Goal: Find specific page/section: Find specific page/section

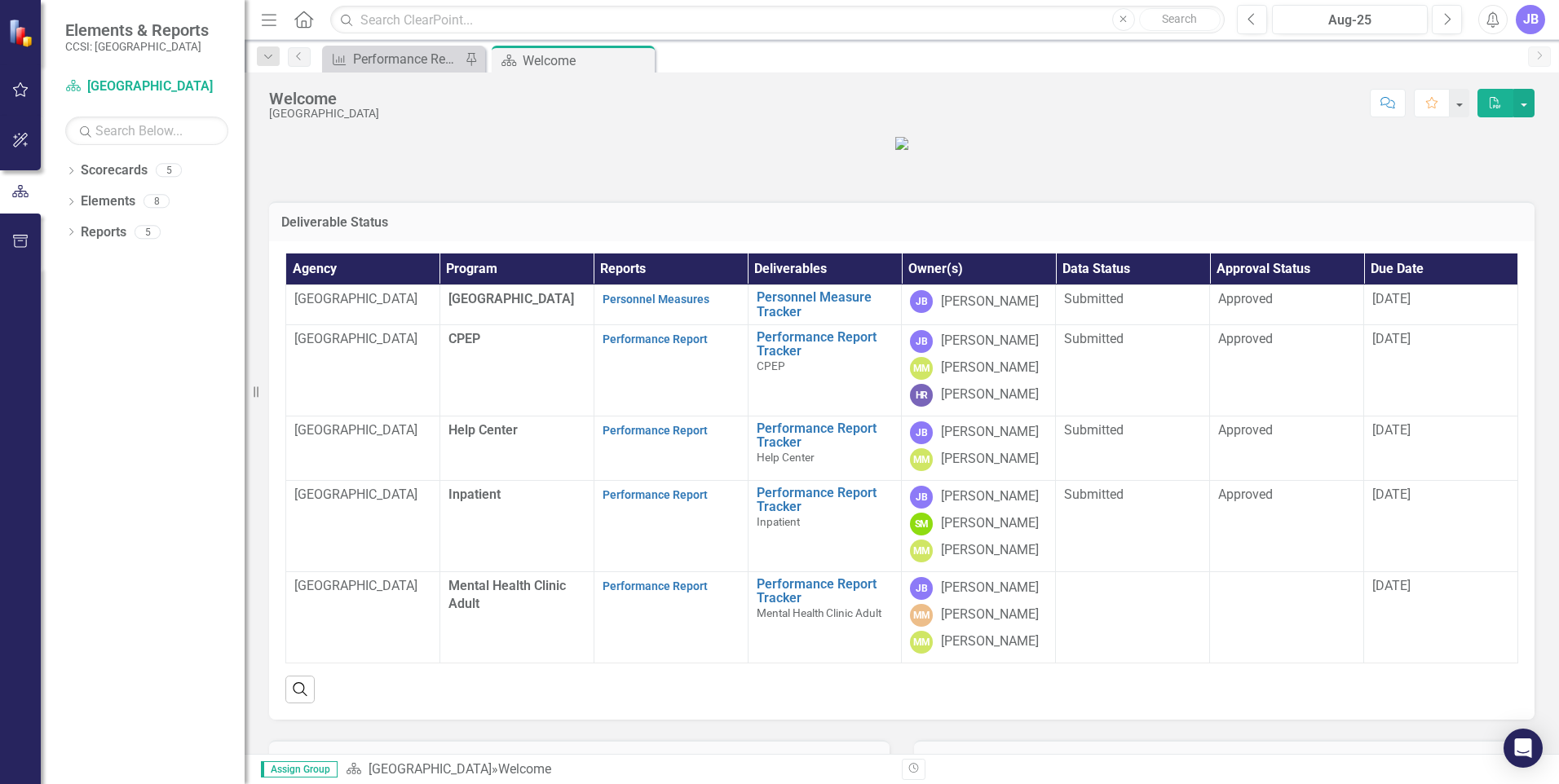
scroll to position [81, 0]
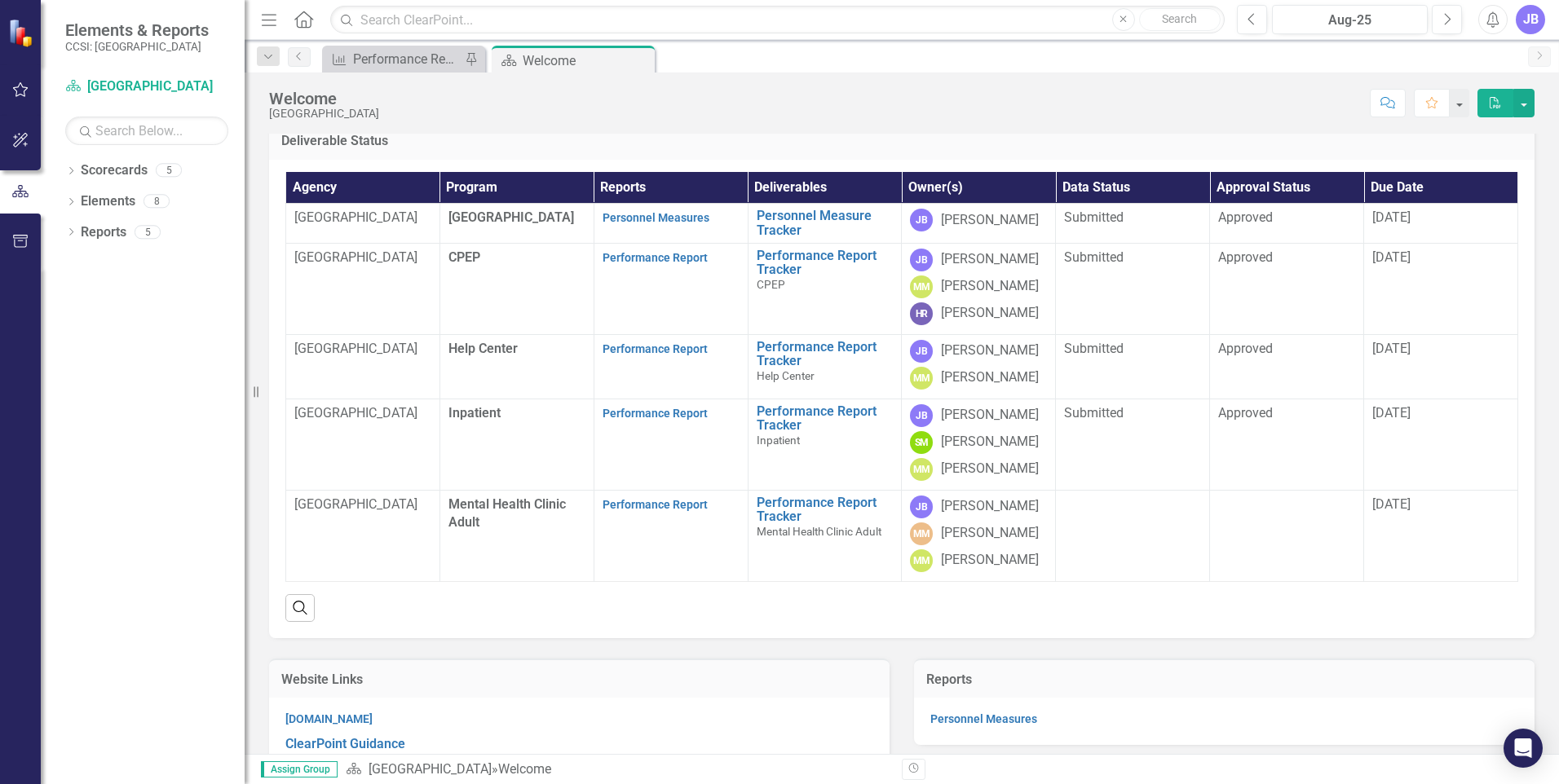
click at [526, 531] on span "Mental Health Clinic Adult" at bounding box center [507, 514] width 117 height 34
click at [653, 511] on link "Performance Report" at bounding box center [655, 504] width 105 height 13
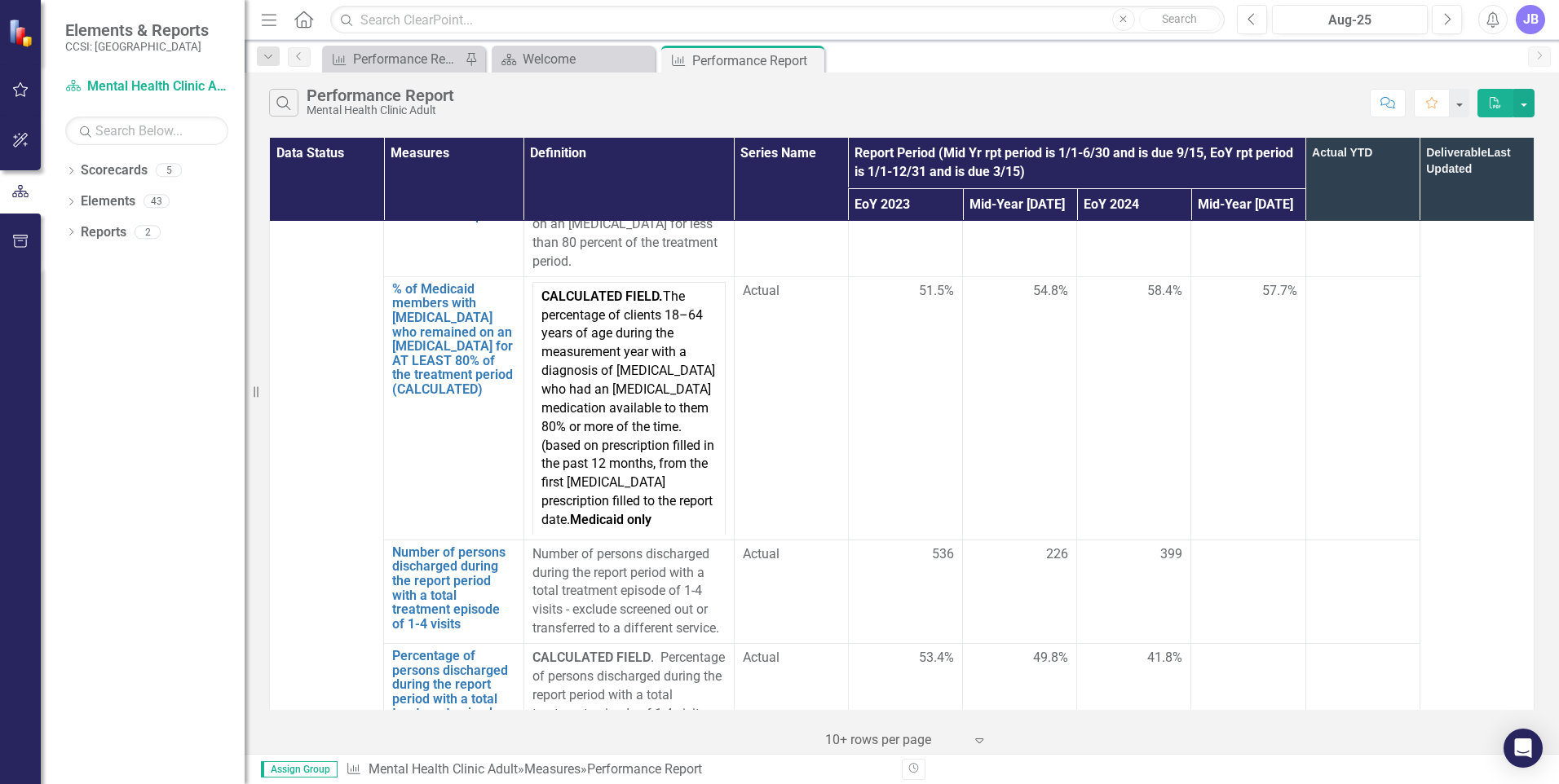
scroll to position [3994, 0]
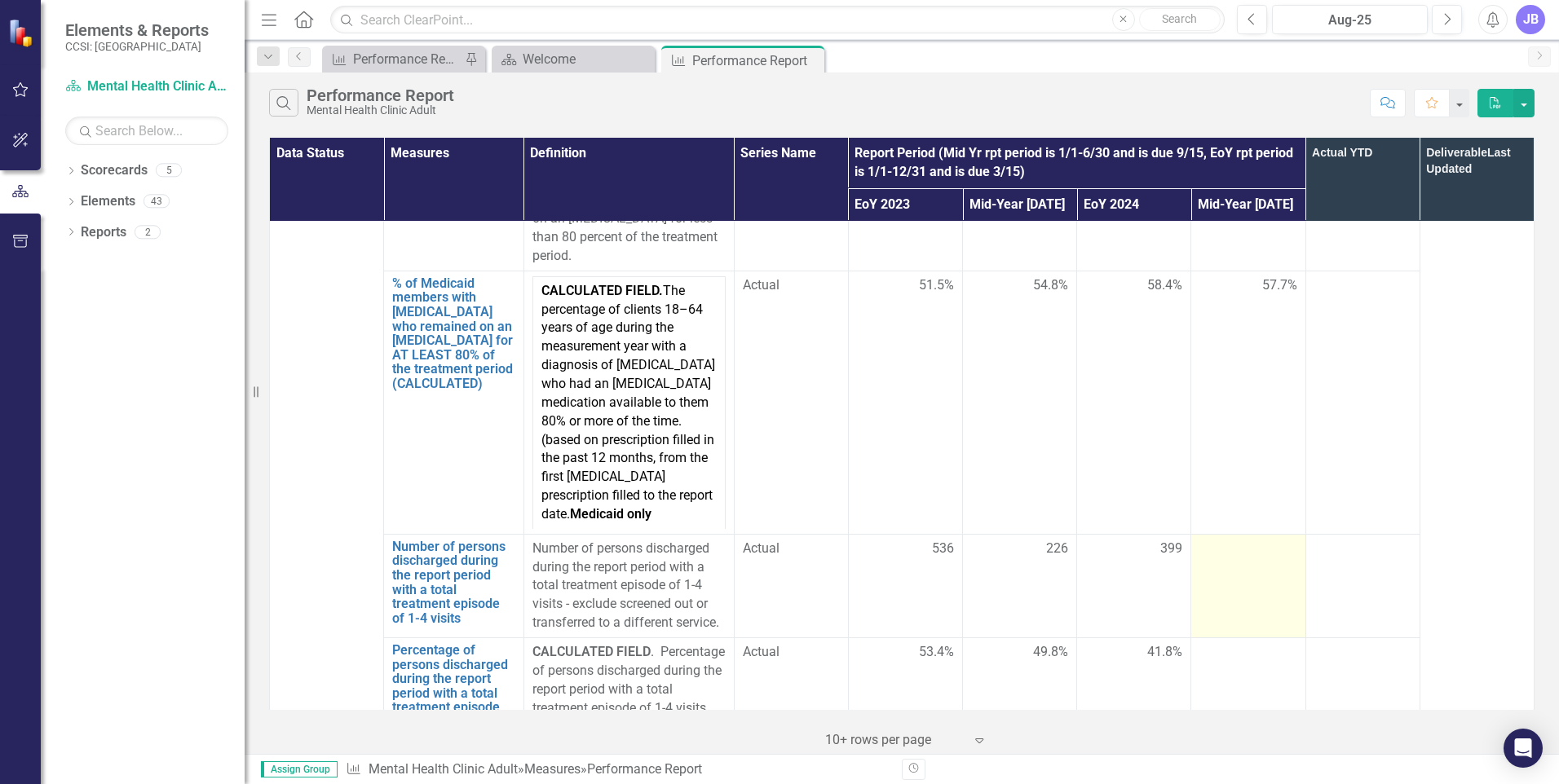
click at [1255, 534] on td at bounding box center [1249, 586] width 115 height 104
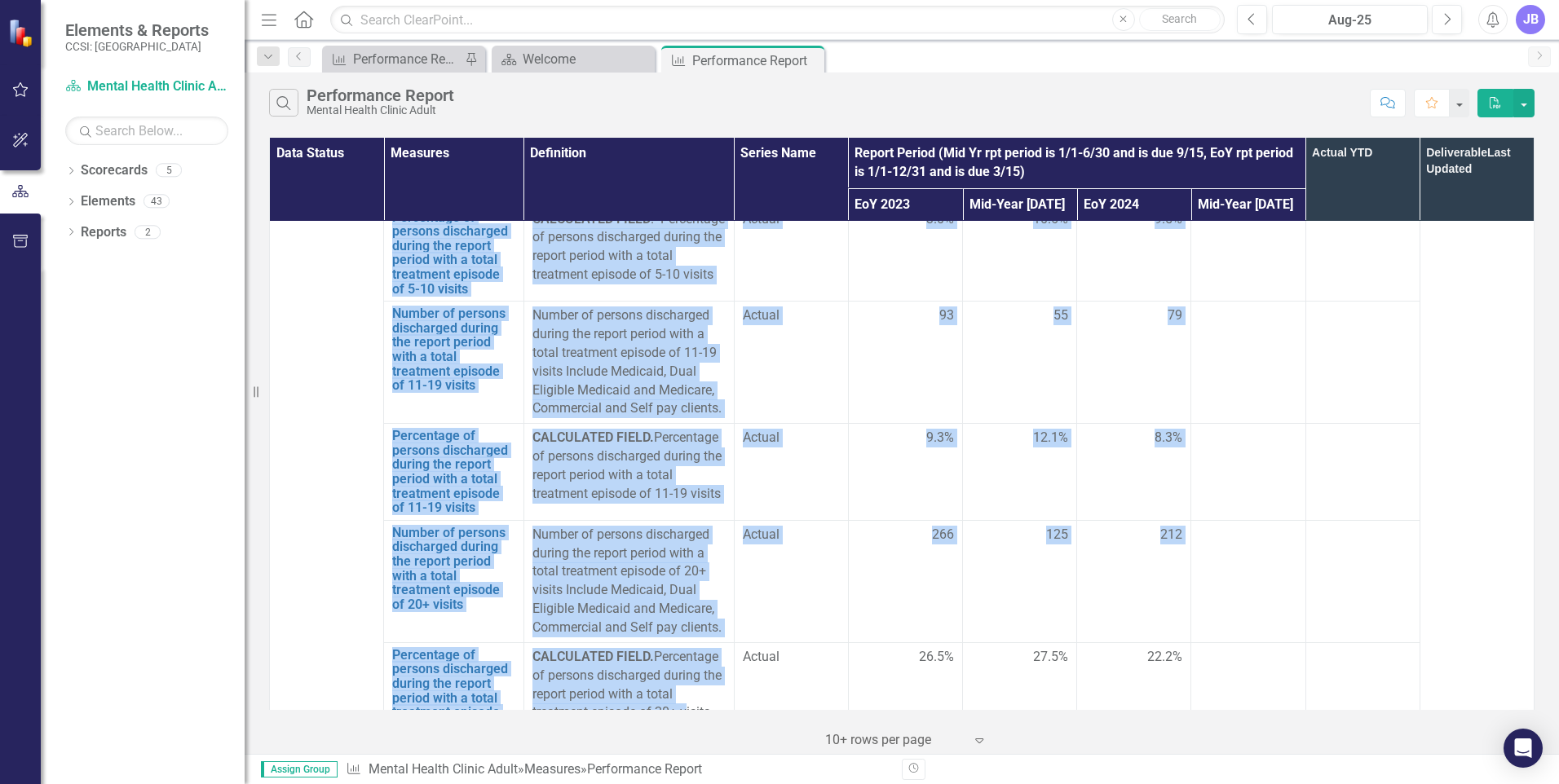
scroll to position [4796, 0]
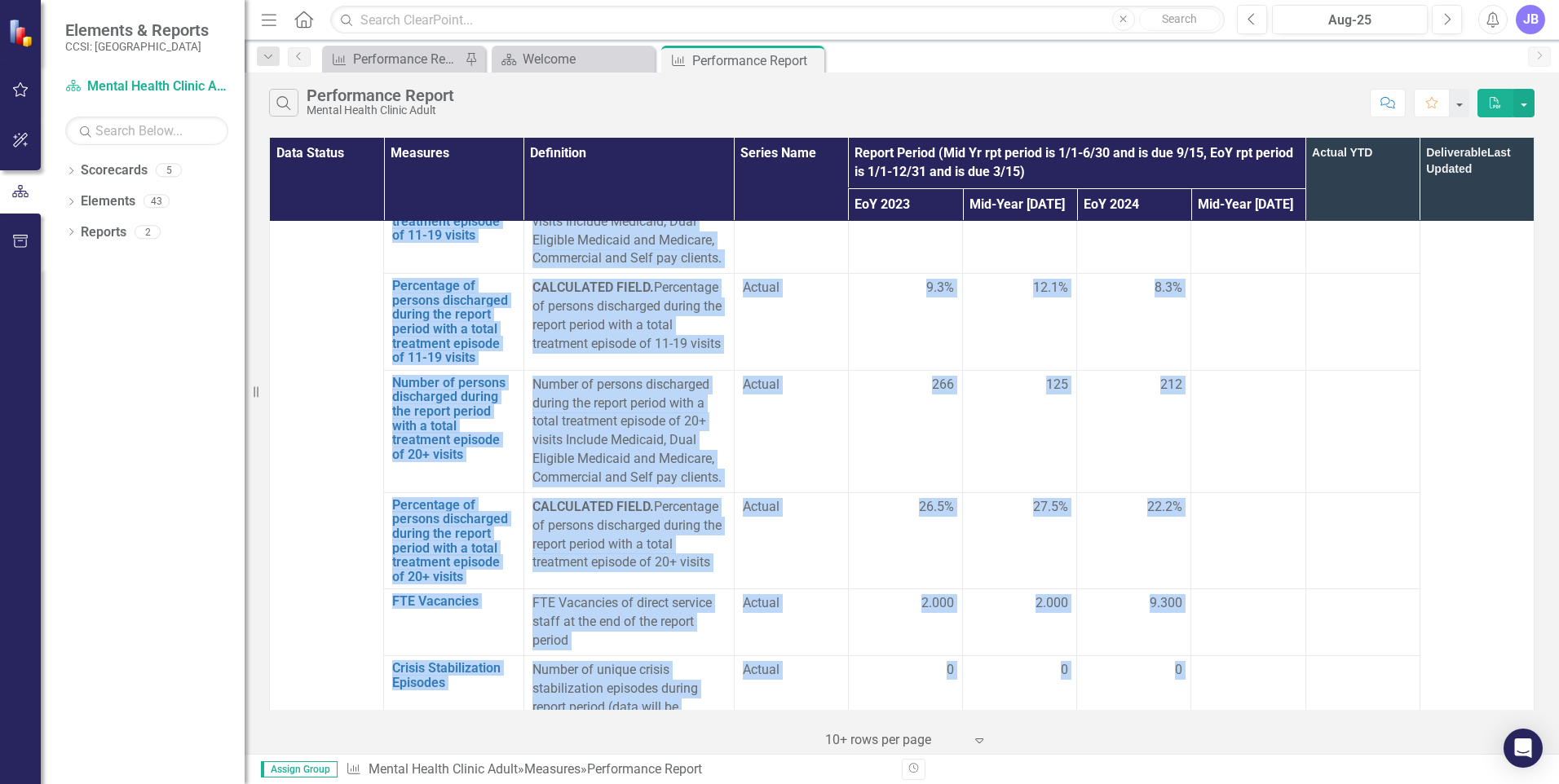
drag, startPoint x: 389, startPoint y: 498, endPoint x: 708, endPoint y: 695, distance: 374.9
drag, startPoint x: 708, startPoint y: 695, endPoint x: 561, endPoint y: 592, distance: 179.5
copy tbody "Loremi do sitamet consectetu adipis eli seddoe tempor inci u labor etdolorem al…"
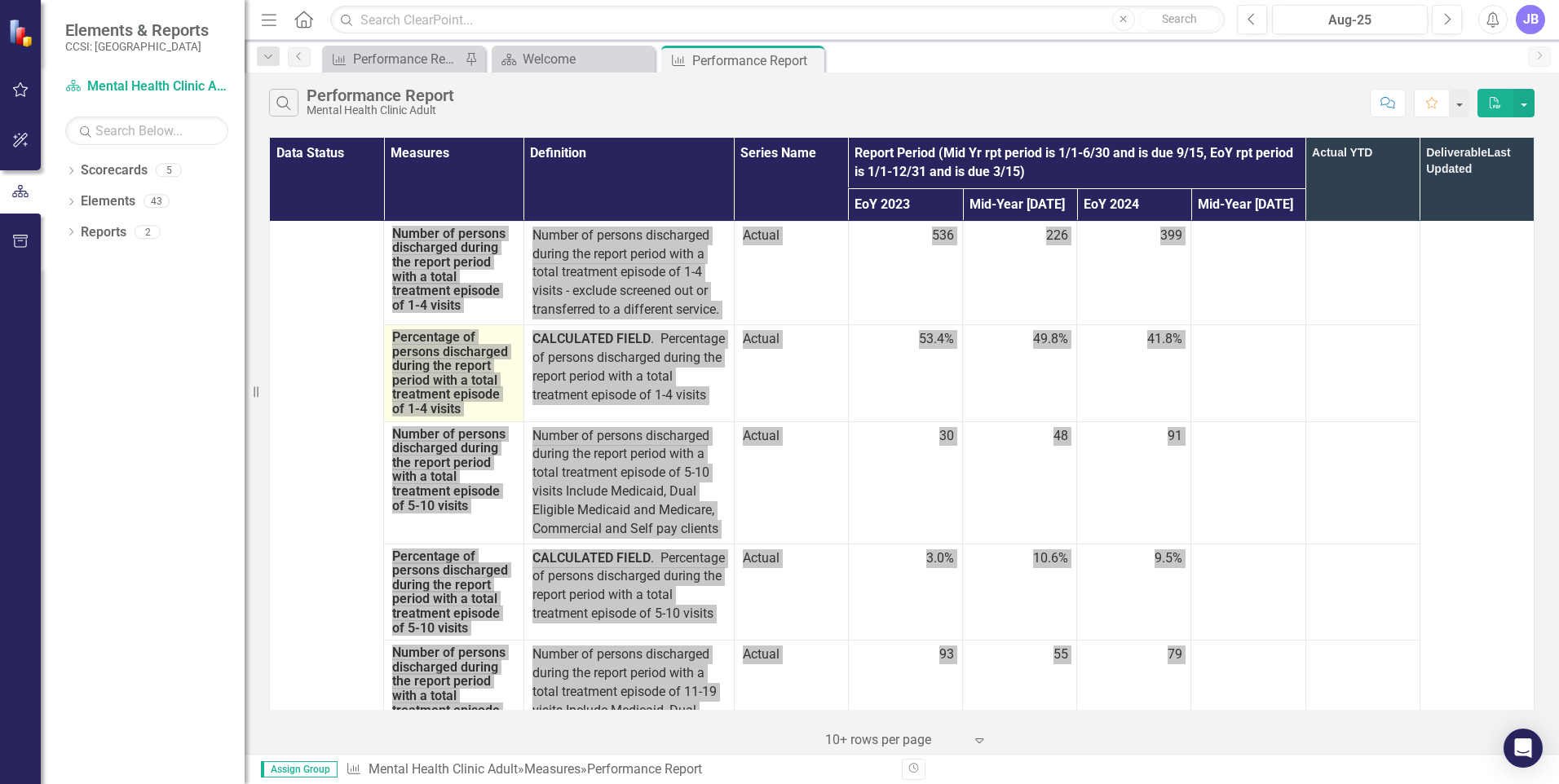
scroll to position [3981, 0]
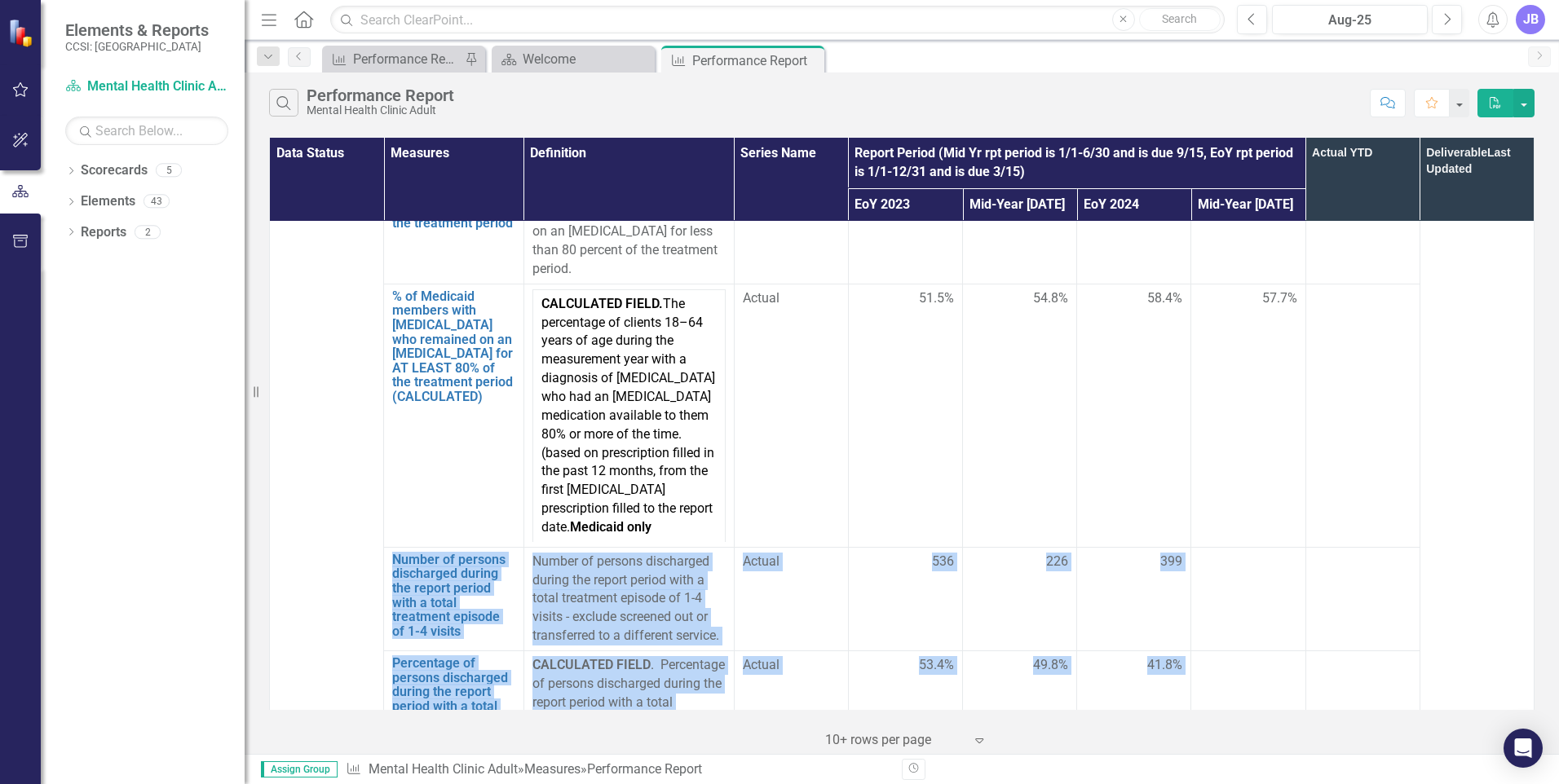
click at [509, 754] on link "Number of persons discharged during the report period with a total treatment ep…" at bounding box center [454, 797] width 124 height 87
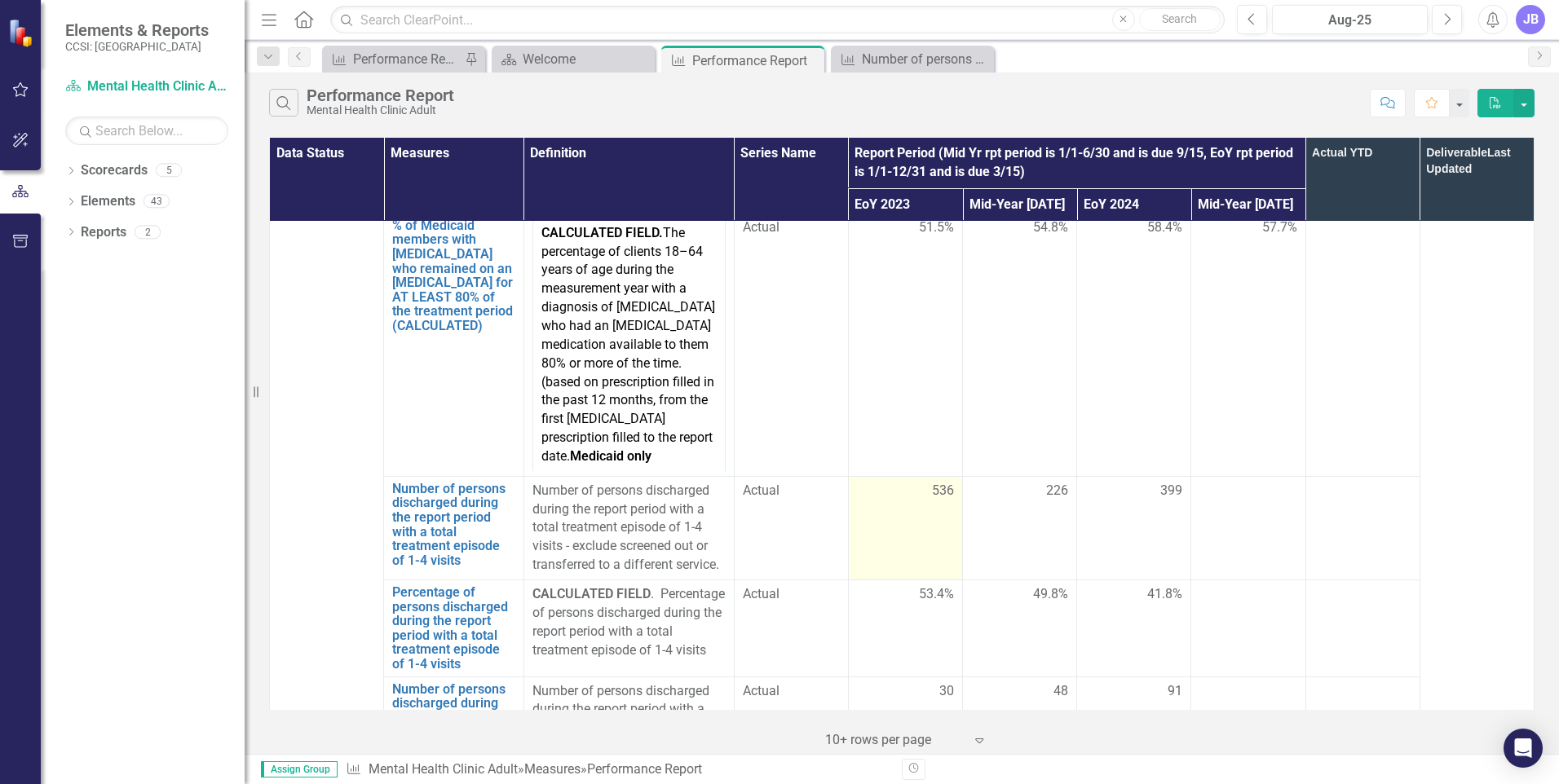
scroll to position [4225, 0]
